Goal: Task Accomplishment & Management: Manage account settings

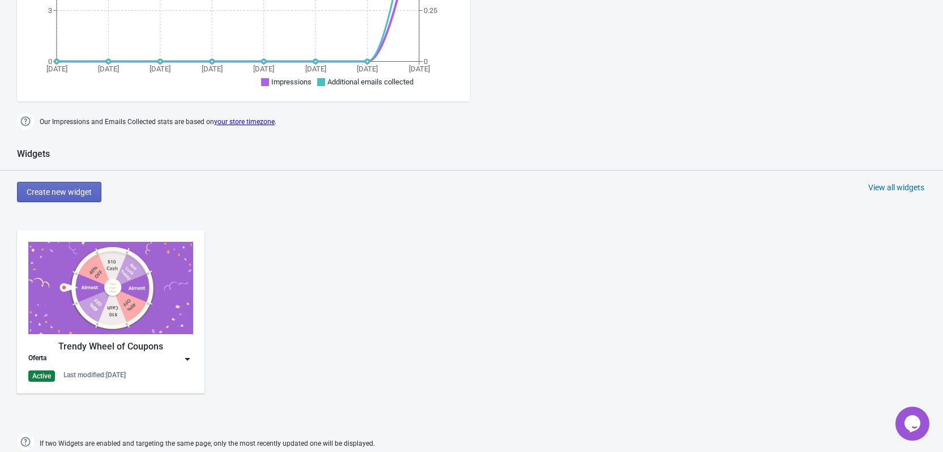
scroll to position [453, 0]
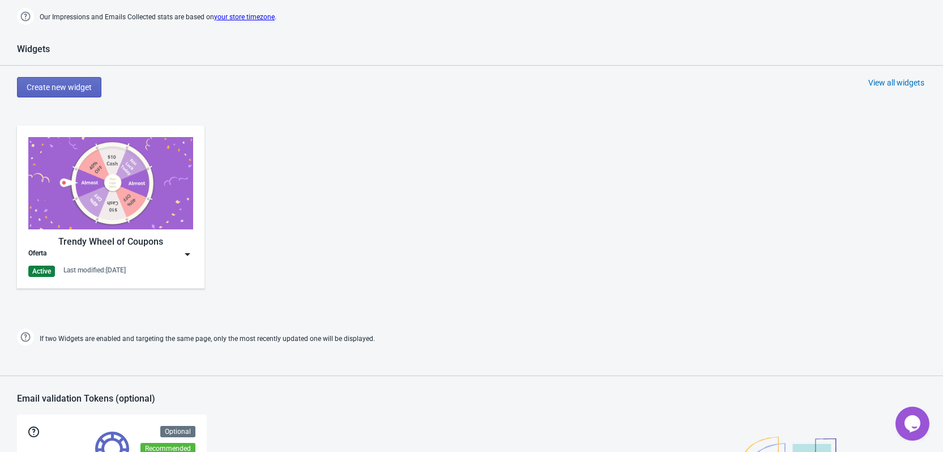
click at [186, 252] on img at bounding box center [187, 254] width 11 height 11
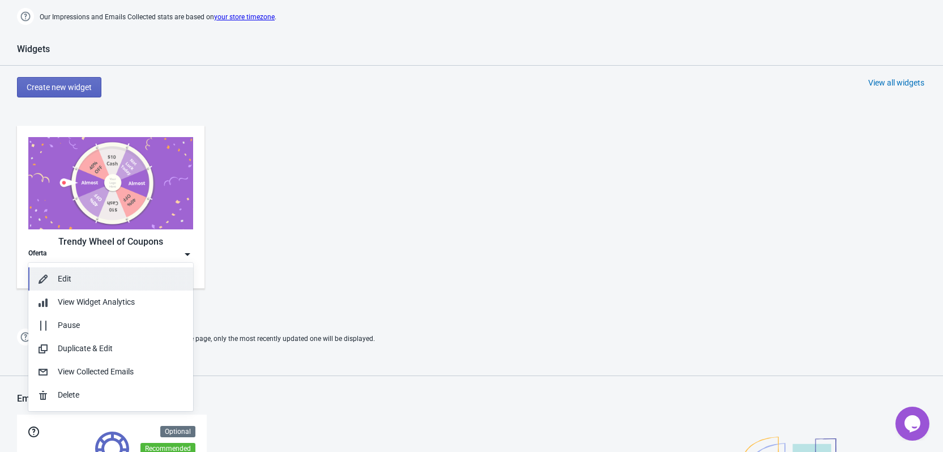
click at [102, 281] on div "Edit" at bounding box center [121, 279] width 126 height 12
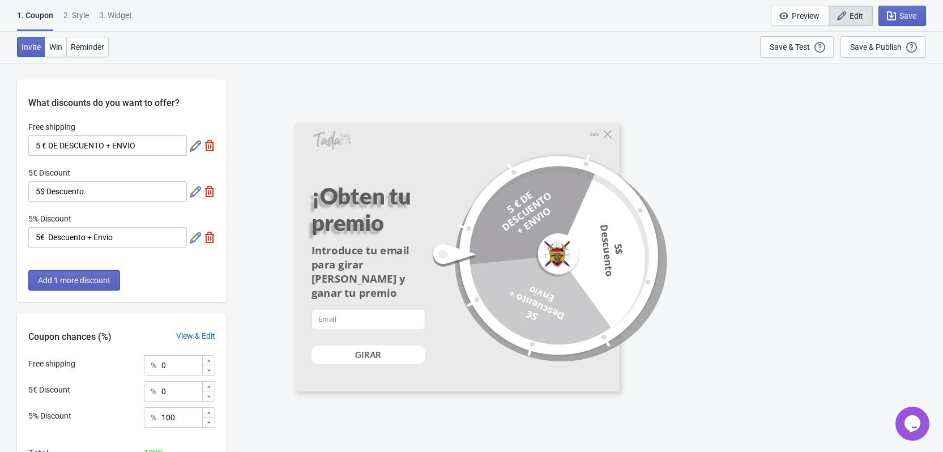
click at [76, 18] on div "2 . Style" at bounding box center [75, 20] width 25 height 20
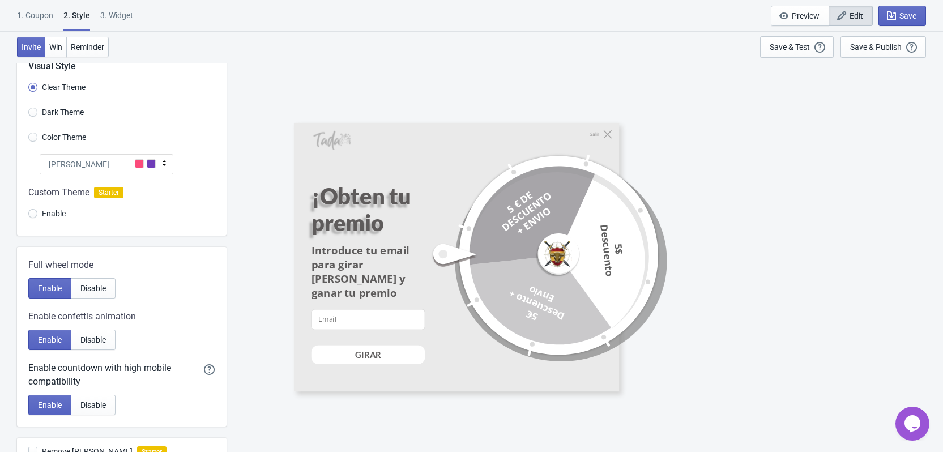
scroll to position [57, 0]
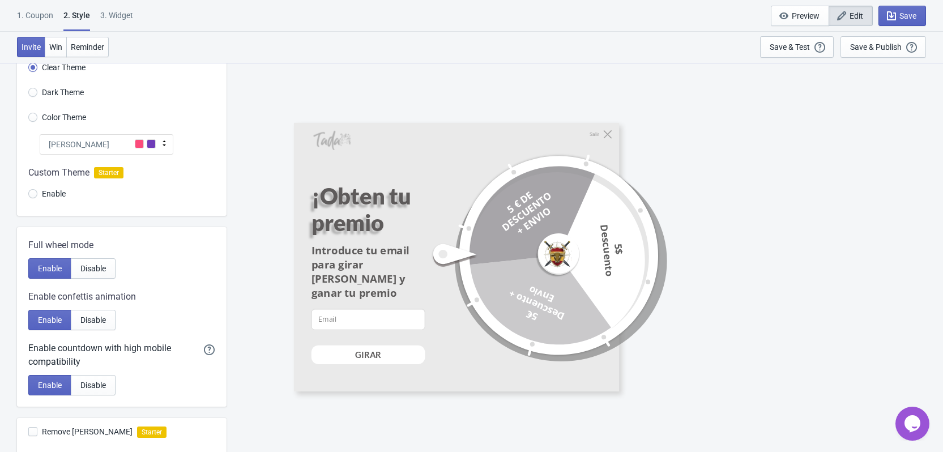
click at [65, 93] on span "Dark Theme" at bounding box center [63, 92] width 42 height 11
click at [37, 93] on input "Dark Theme" at bounding box center [32, 98] width 9 height 20
radio input "true"
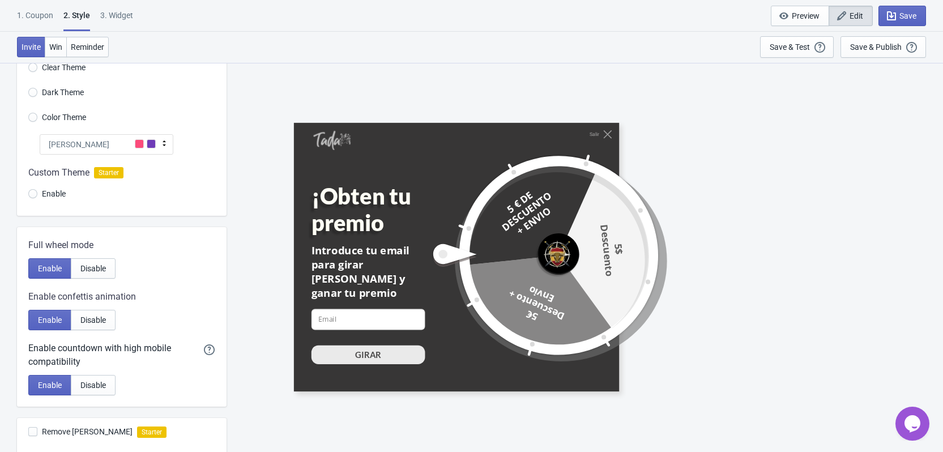
click at [67, 120] on span "Color Theme" at bounding box center [64, 117] width 44 height 11
click at [37, 120] on input "Color Theme" at bounding box center [32, 123] width 9 height 20
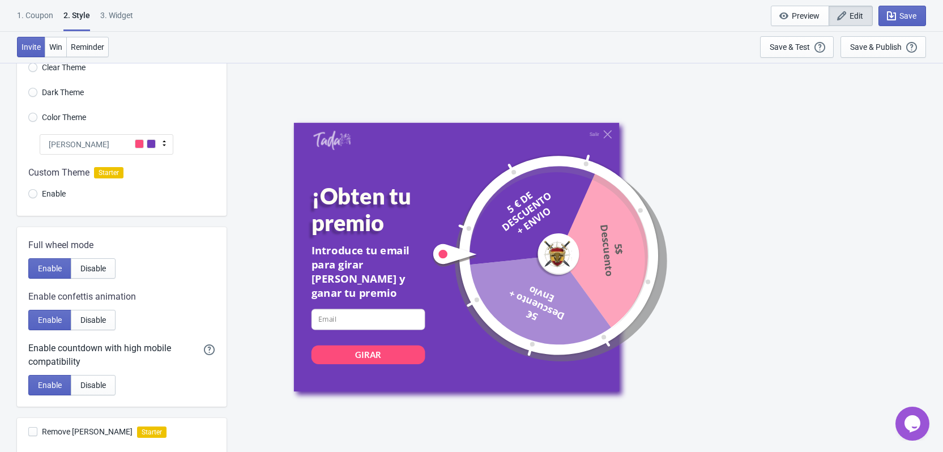
click at [82, 144] on div "[PERSON_NAME]" at bounding box center [107, 144] width 134 height 20
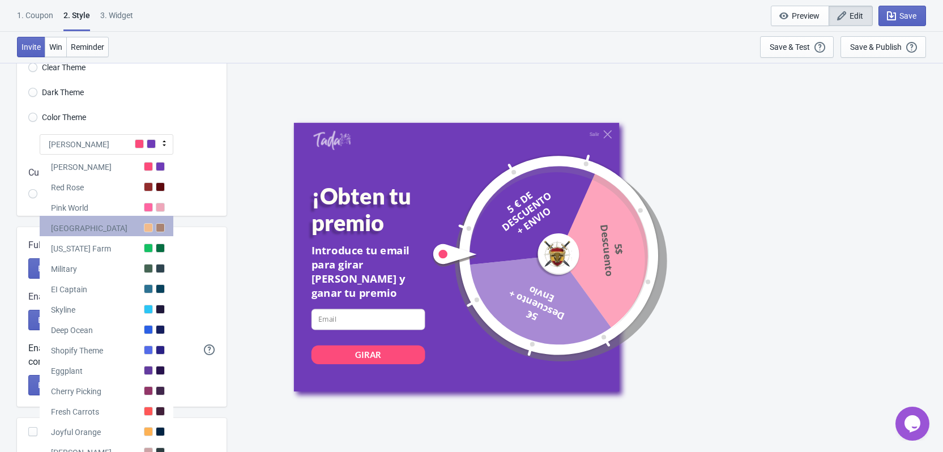
click at [105, 231] on div "[GEOGRAPHIC_DATA]" at bounding box center [107, 226] width 134 height 20
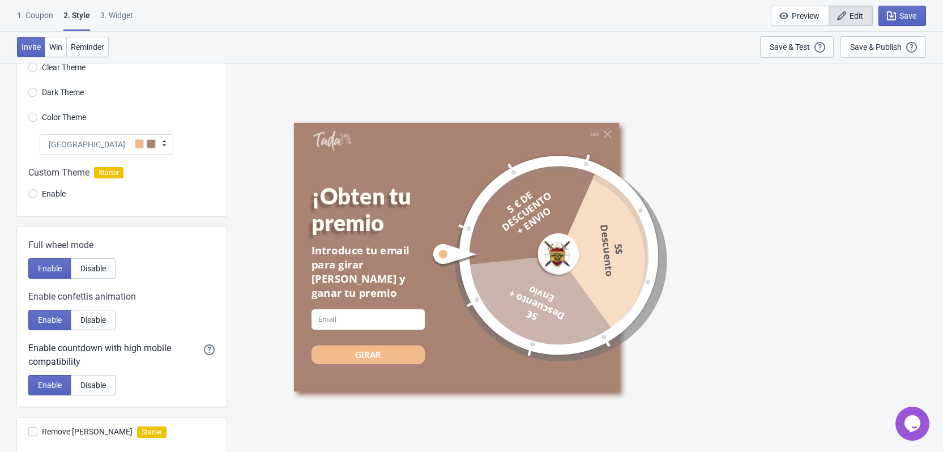
click at [163, 143] on icon at bounding box center [164, 143] width 11 height 11
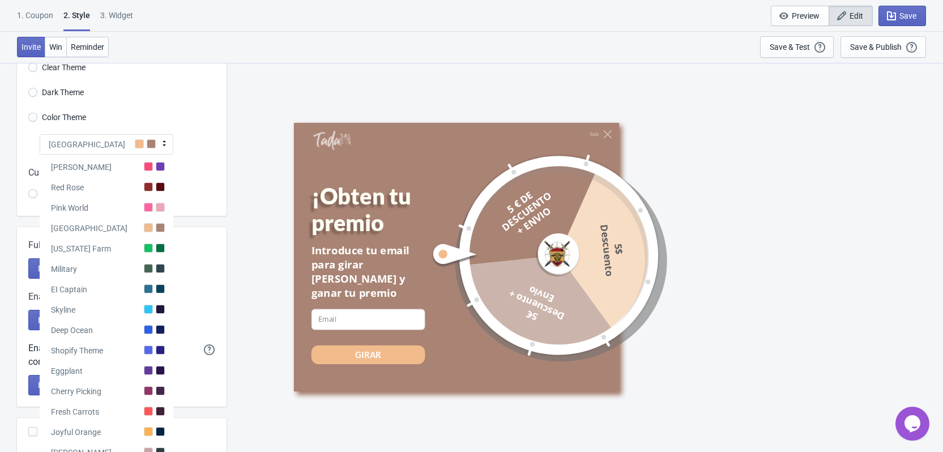
click at [184, 145] on div "Visual Style Clear Theme Dark Theme Color Theme Miami Beach Tada Red Rose Pink …" at bounding box center [122, 119] width 210 height 193
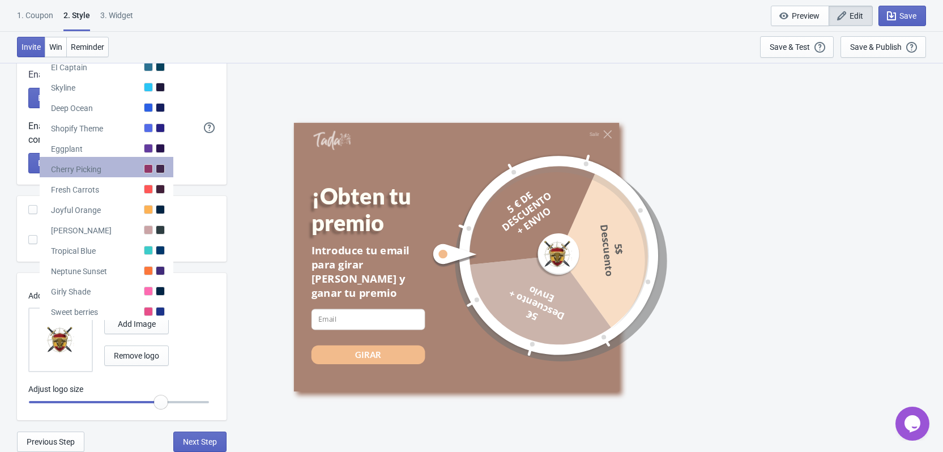
click at [138, 174] on div "Cherry Picking" at bounding box center [107, 167] width 134 height 20
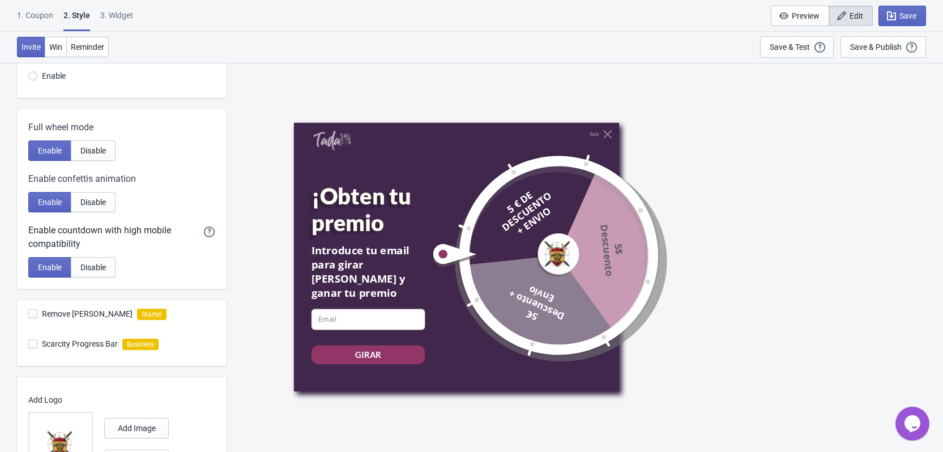
scroll to position [109, 0]
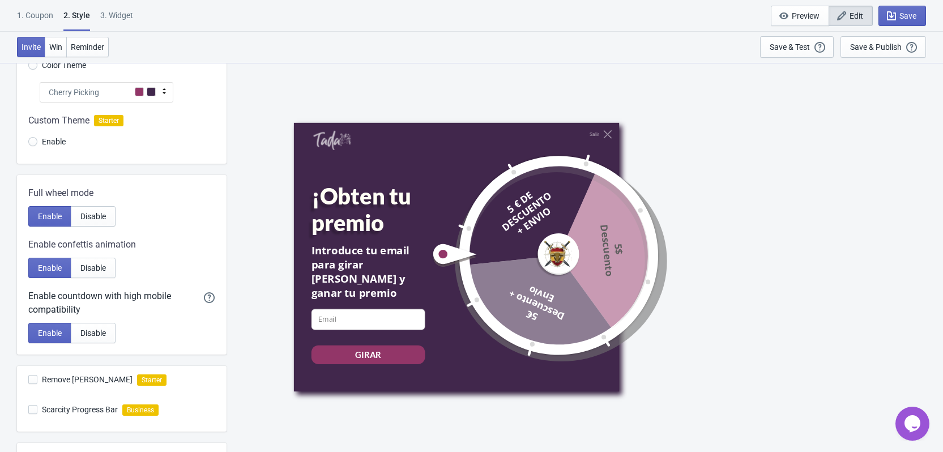
click at [141, 95] on span at bounding box center [139, 91] width 9 height 9
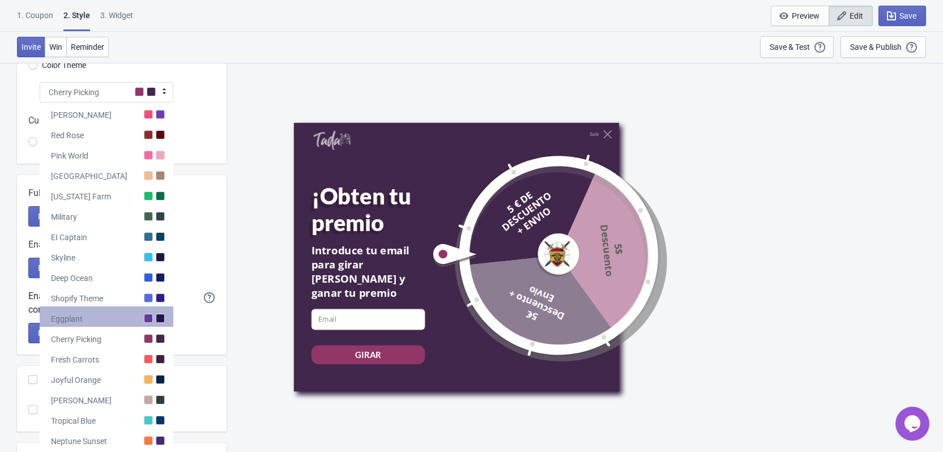
scroll to position [279, 0]
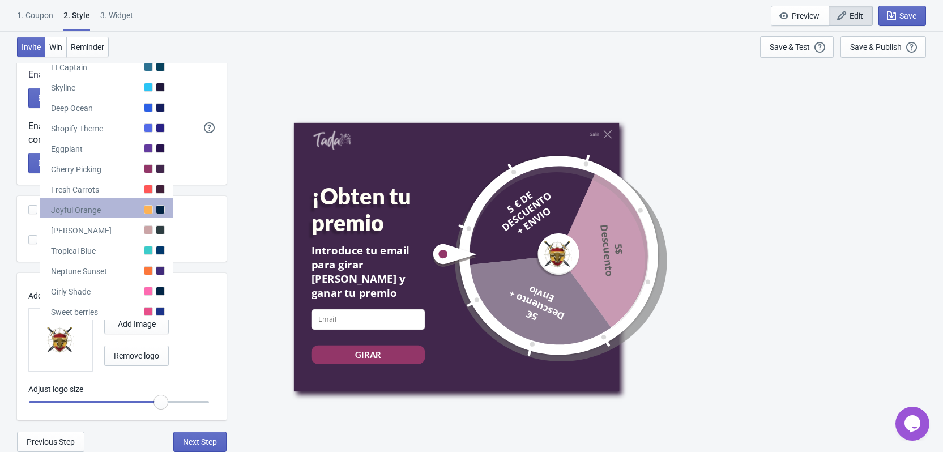
click at [130, 208] on div "Joyful Orange" at bounding box center [107, 208] width 134 height 20
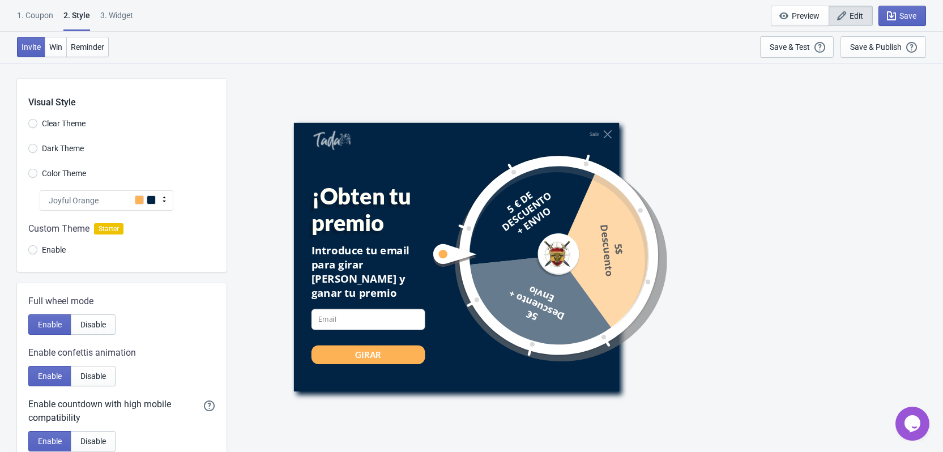
scroll to position [0, 0]
click at [138, 198] on span at bounding box center [139, 200] width 9 height 9
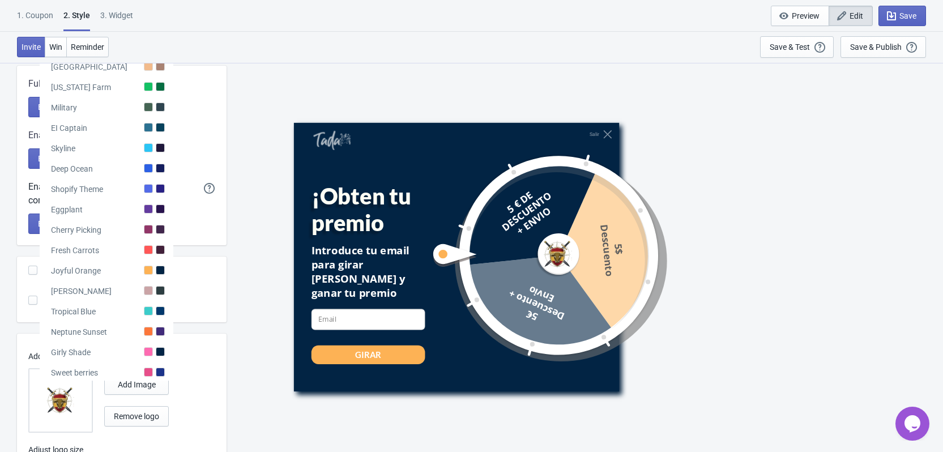
scroll to position [227, 0]
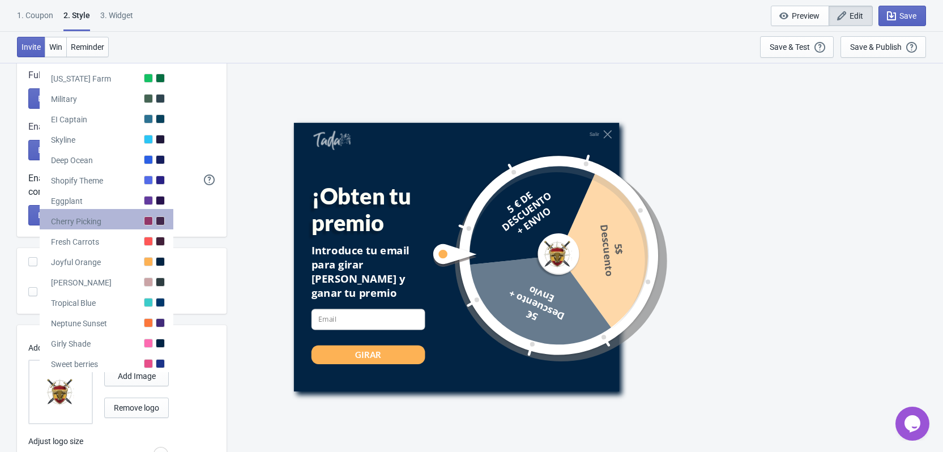
click at [158, 224] on div at bounding box center [160, 220] width 9 height 9
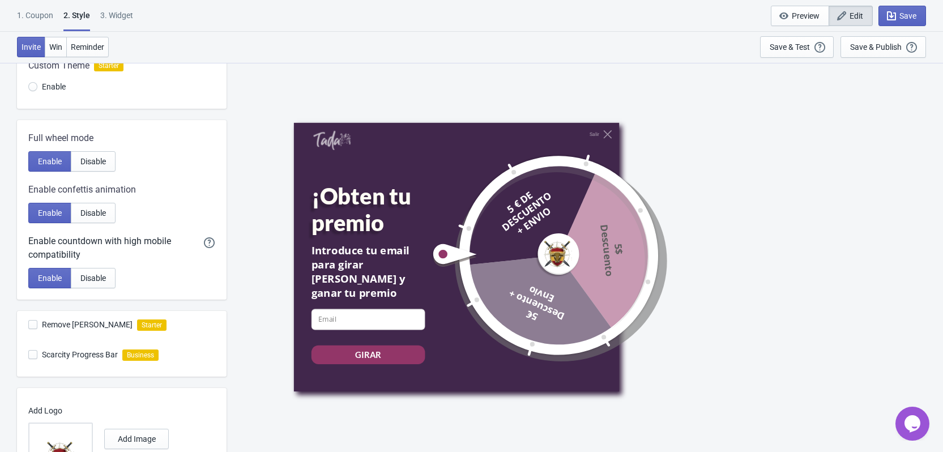
scroll to position [57, 0]
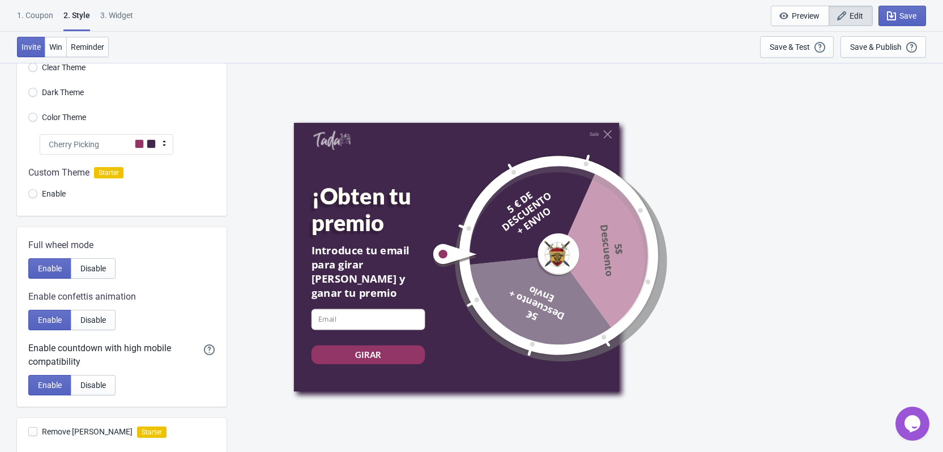
click at [133, 141] on div "Cherry Picking" at bounding box center [107, 144] width 134 height 20
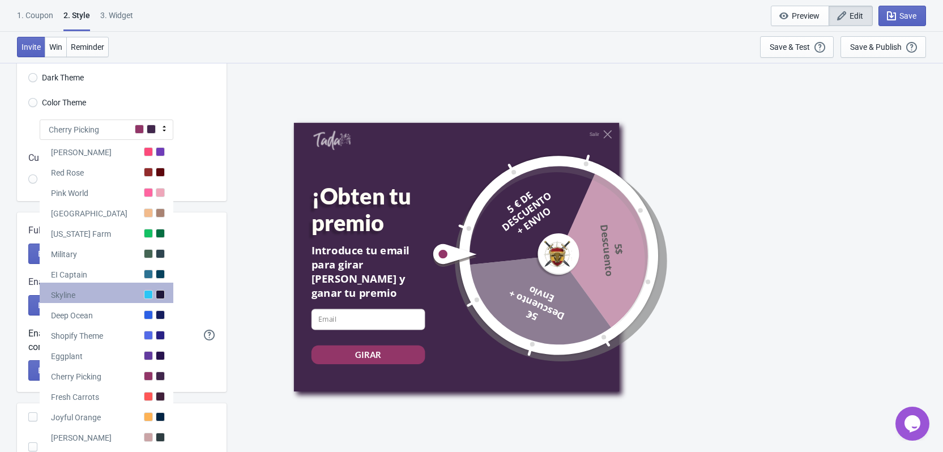
scroll to position [52, 0]
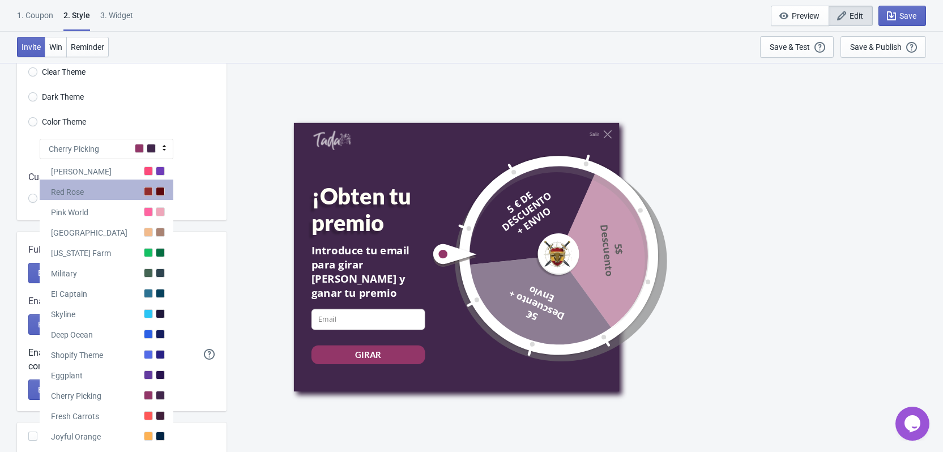
click at [152, 191] on div at bounding box center [148, 191] width 9 height 9
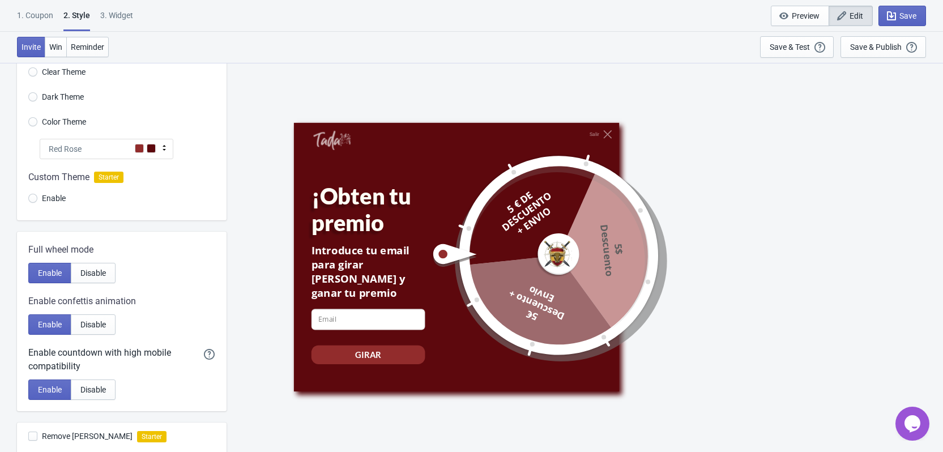
click at [151, 148] on span at bounding box center [151, 148] width 9 height 9
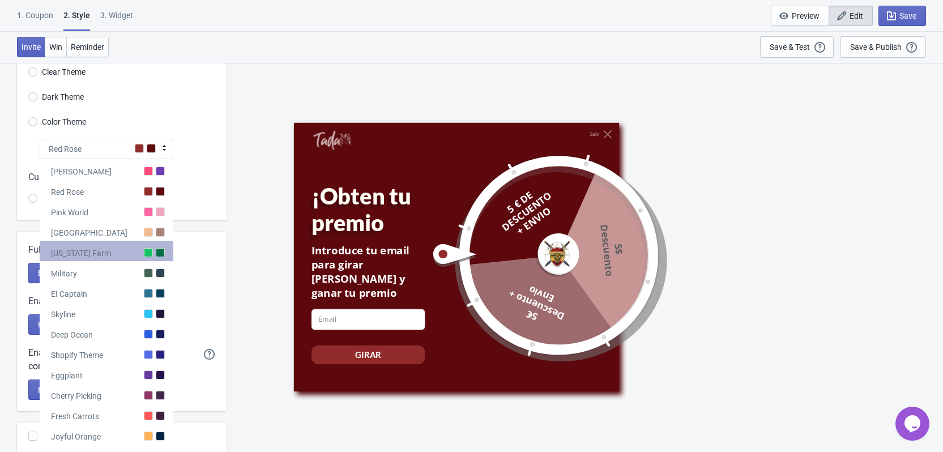
click at [140, 247] on div "[US_STATE] Farm" at bounding box center [107, 251] width 134 height 20
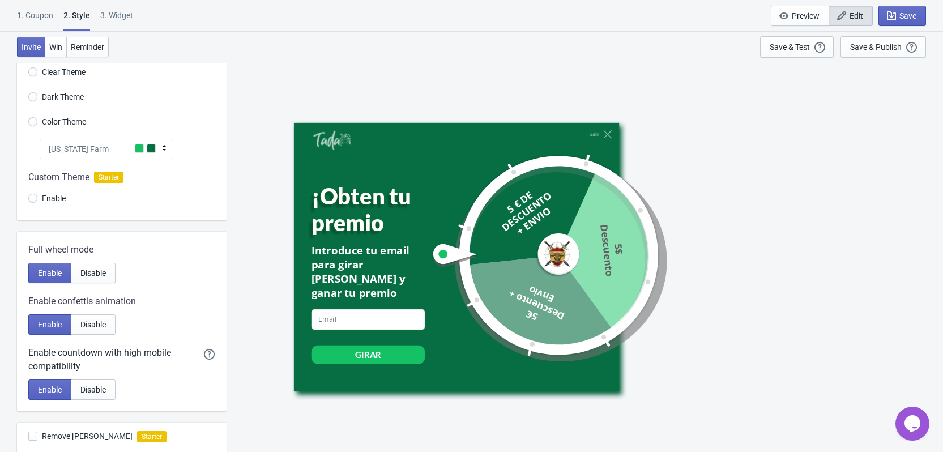
click at [122, 146] on div "[US_STATE] Farm" at bounding box center [107, 149] width 134 height 20
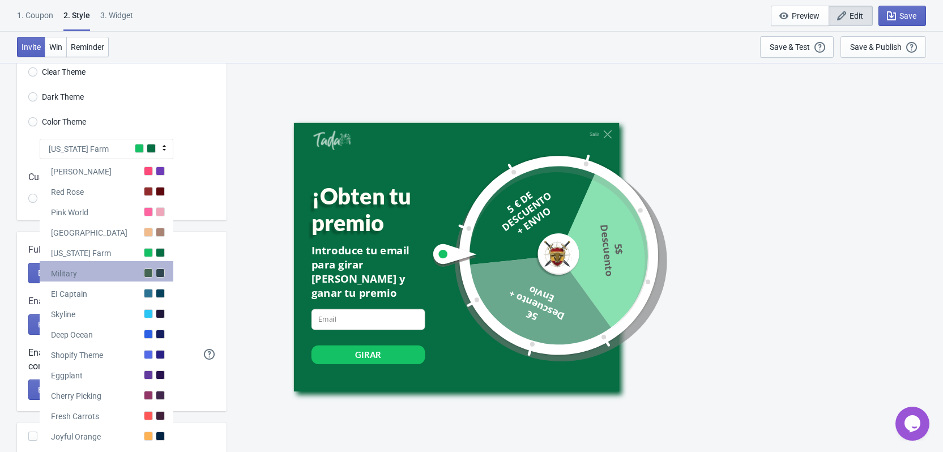
click at [116, 271] on div "Military" at bounding box center [107, 271] width 134 height 20
radio input "true"
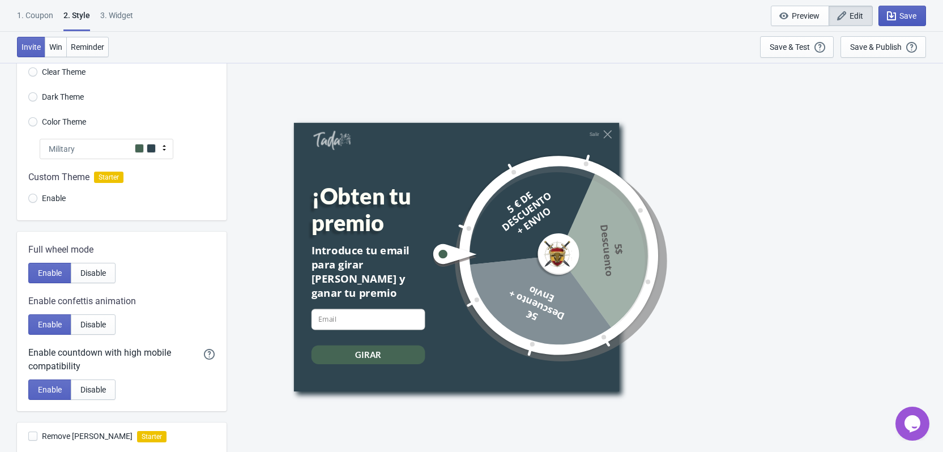
click at [891, 15] on icon "button" at bounding box center [891, 15] width 11 height 11
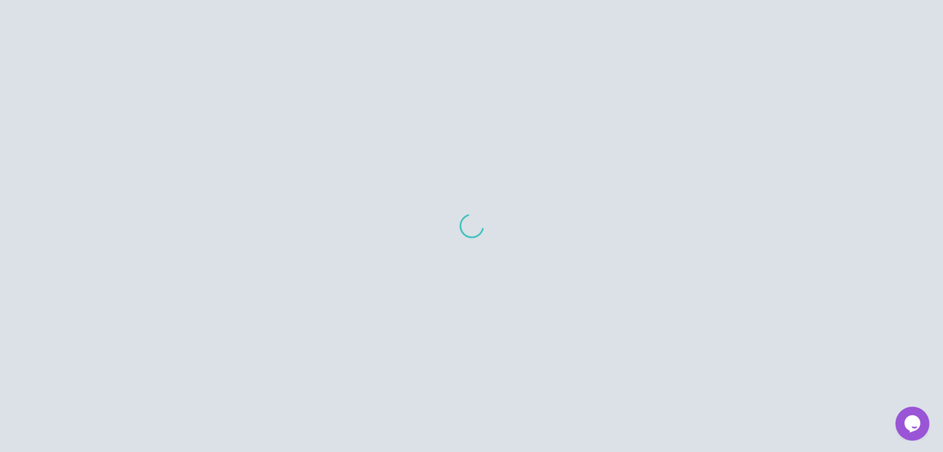
scroll to position [1, 0]
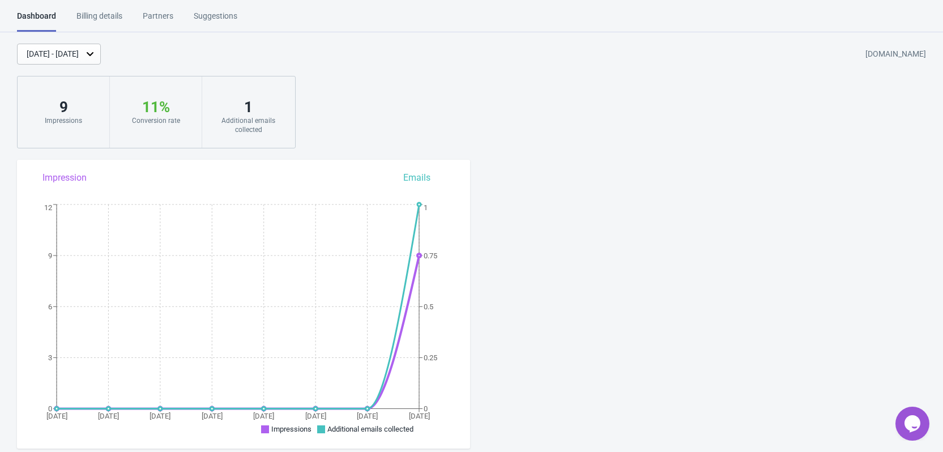
click at [158, 16] on div "Partners" at bounding box center [158, 20] width 31 height 20
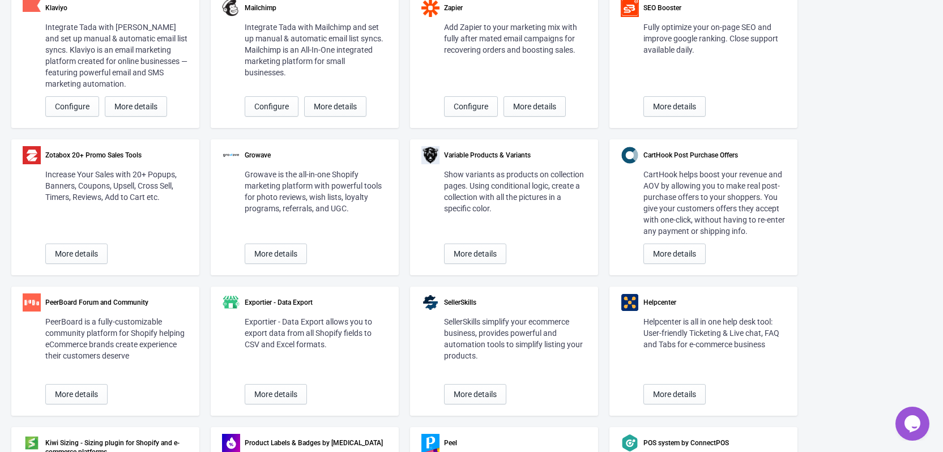
scroll to position [114, 0]
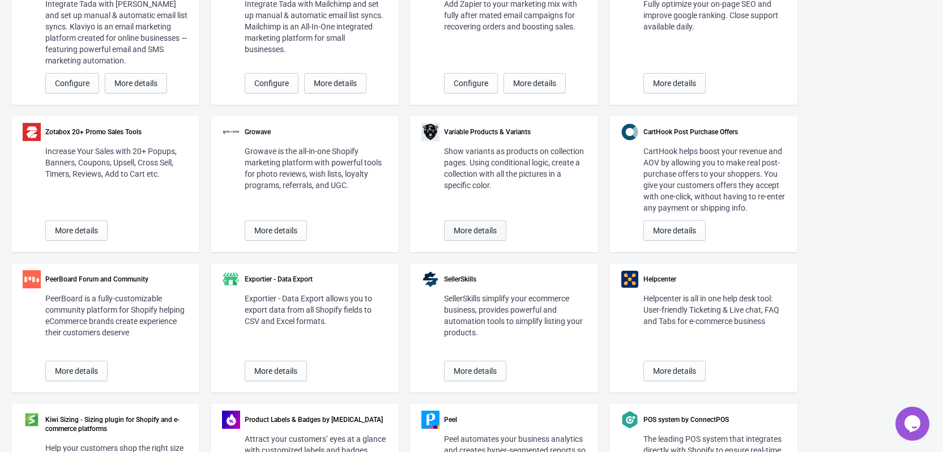
click at [475, 228] on span "More details" at bounding box center [475, 230] width 43 height 9
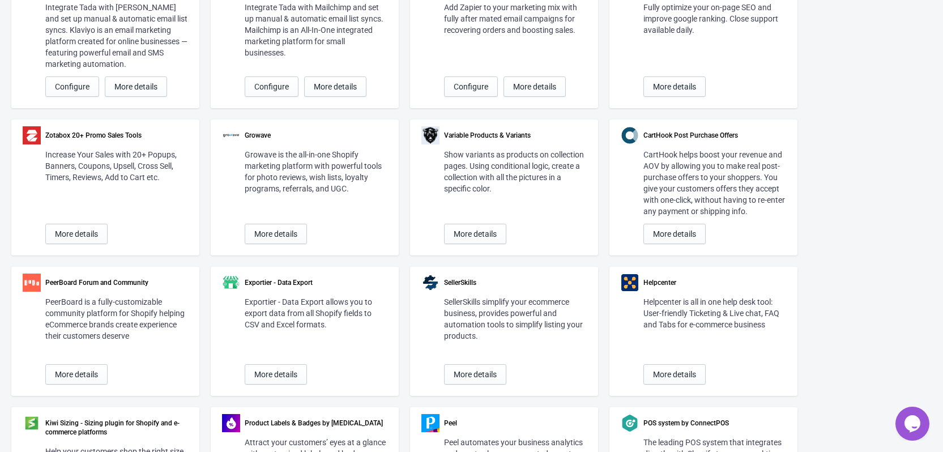
scroll to position [0, 0]
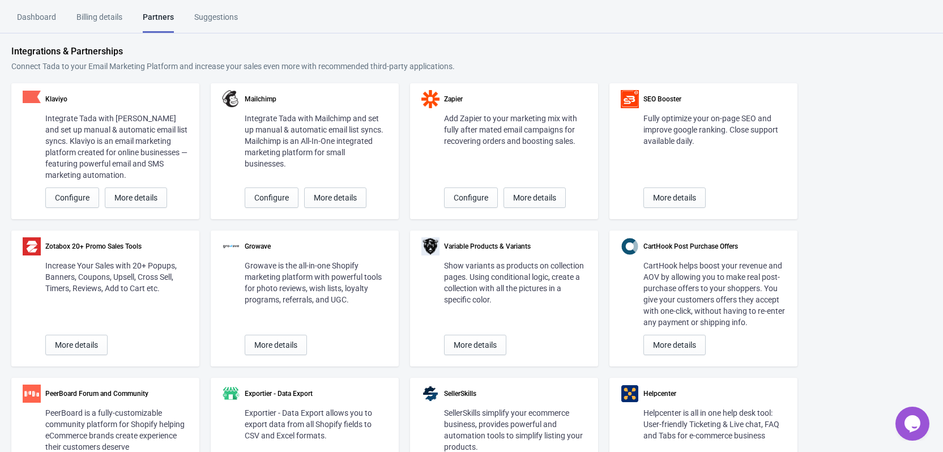
click at [197, 17] on div "Suggestions" at bounding box center [216, 21] width 44 height 20
click at [113, 11] on div "Billing details" at bounding box center [99, 21] width 46 height 20
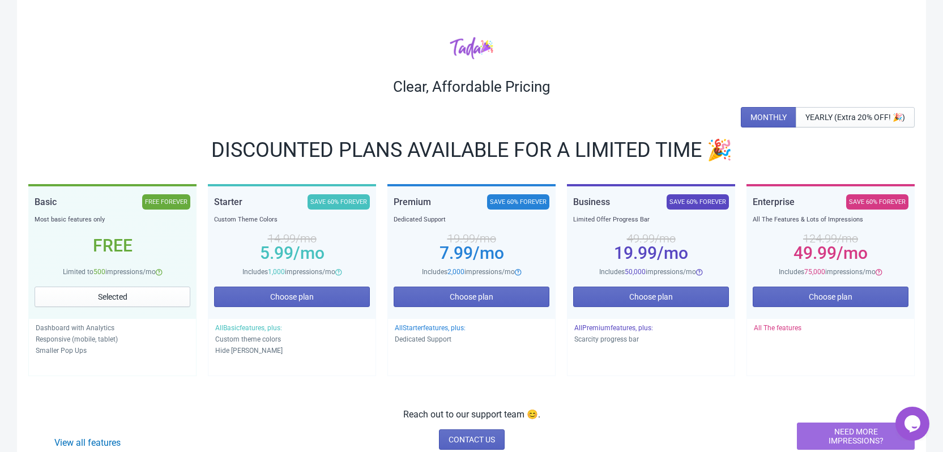
scroll to position [113, 0]
